Goal: Task Accomplishment & Management: Manage account settings

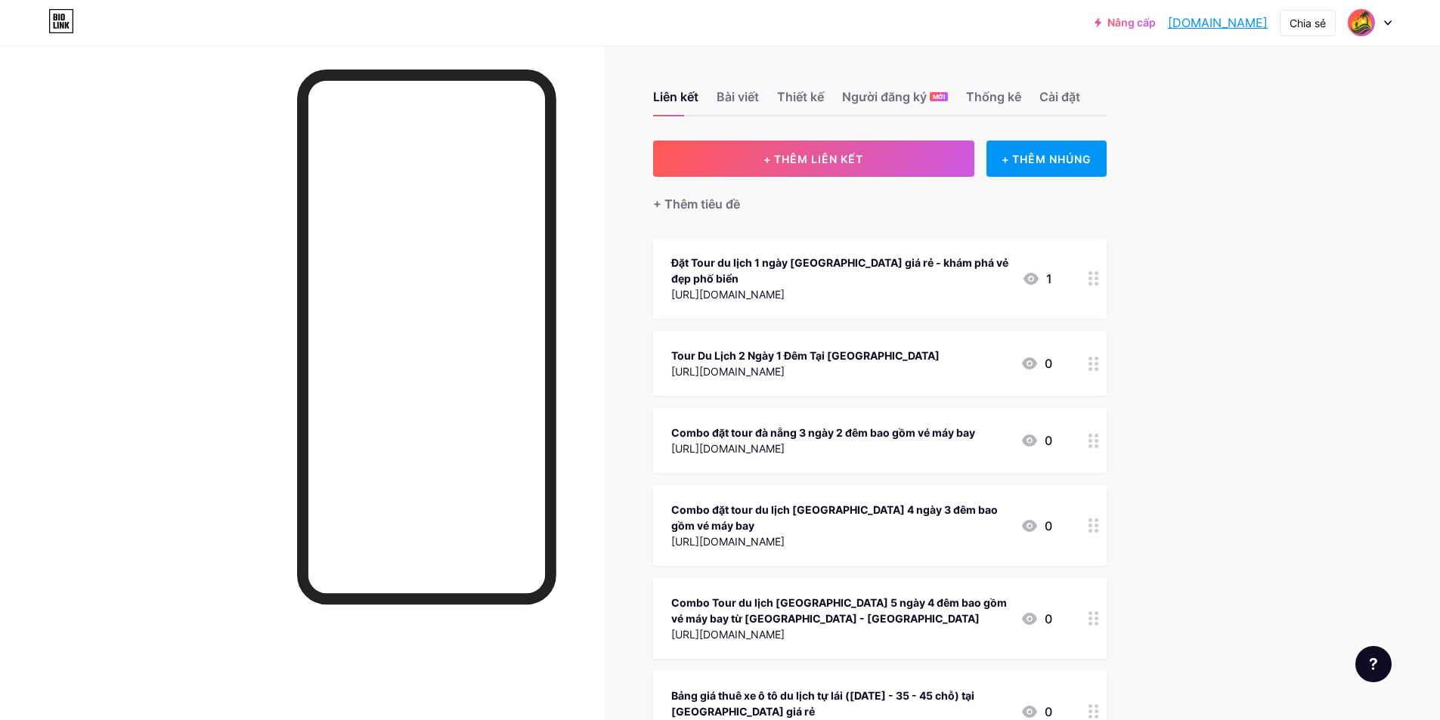
click at [1358, 15] on img at bounding box center [1361, 23] width 24 height 24
click at [1065, 208] on div "+ Thêm tiêu đề" at bounding box center [880, 195] width 454 height 37
click at [1372, 21] on img at bounding box center [1361, 23] width 24 height 24
click at [1284, 172] on font "Cài đặt tài khoản" at bounding box center [1262, 171] width 86 height 13
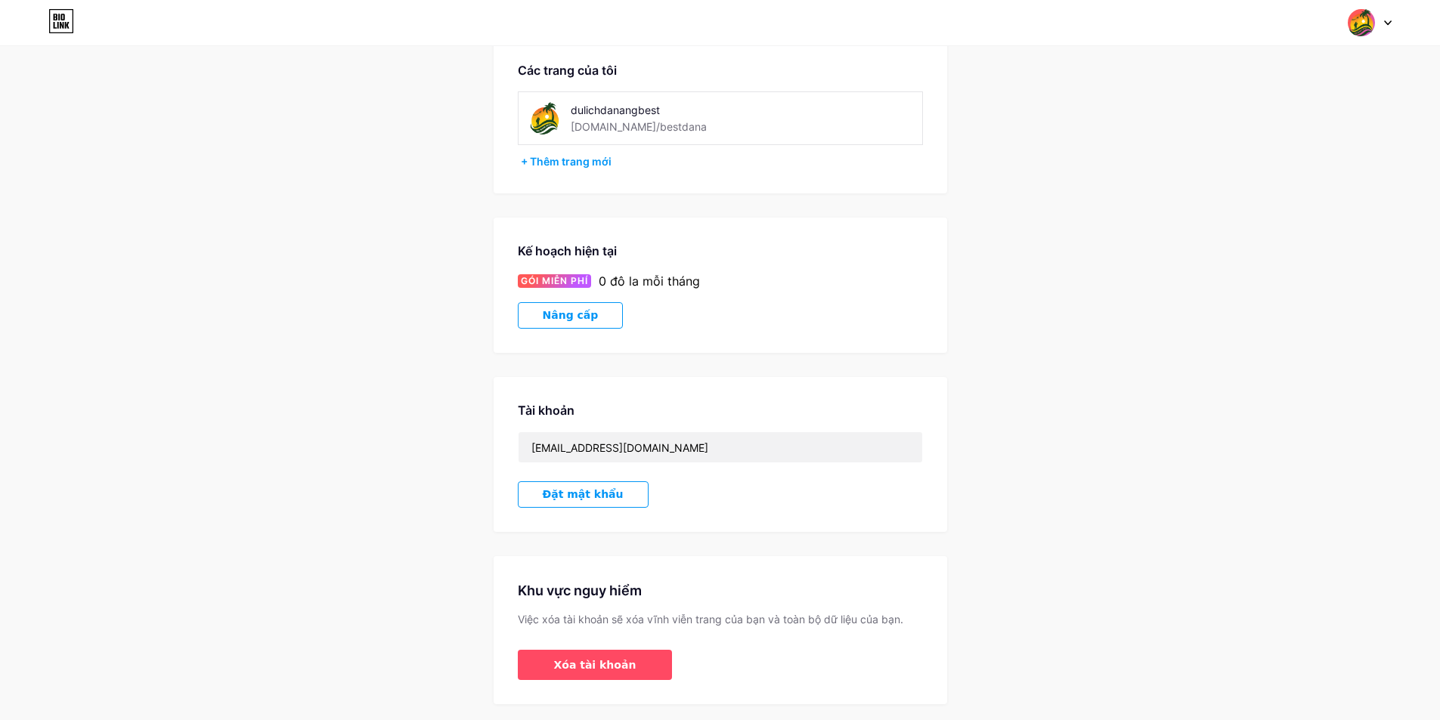
scroll to position [122, 0]
